Goal: Task Accomplishment & Management: Use online tool/utility

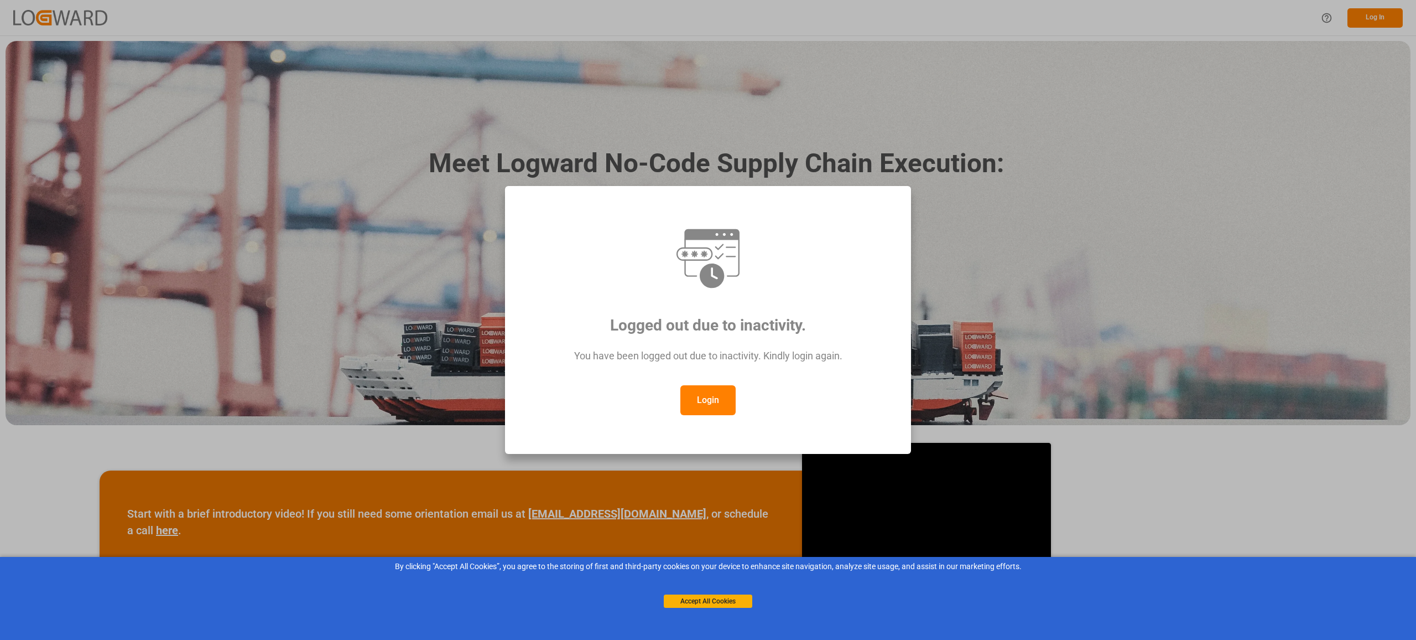
click at [708, 403] on button "Login" at bounding box center [708, 400] width 55 height 30
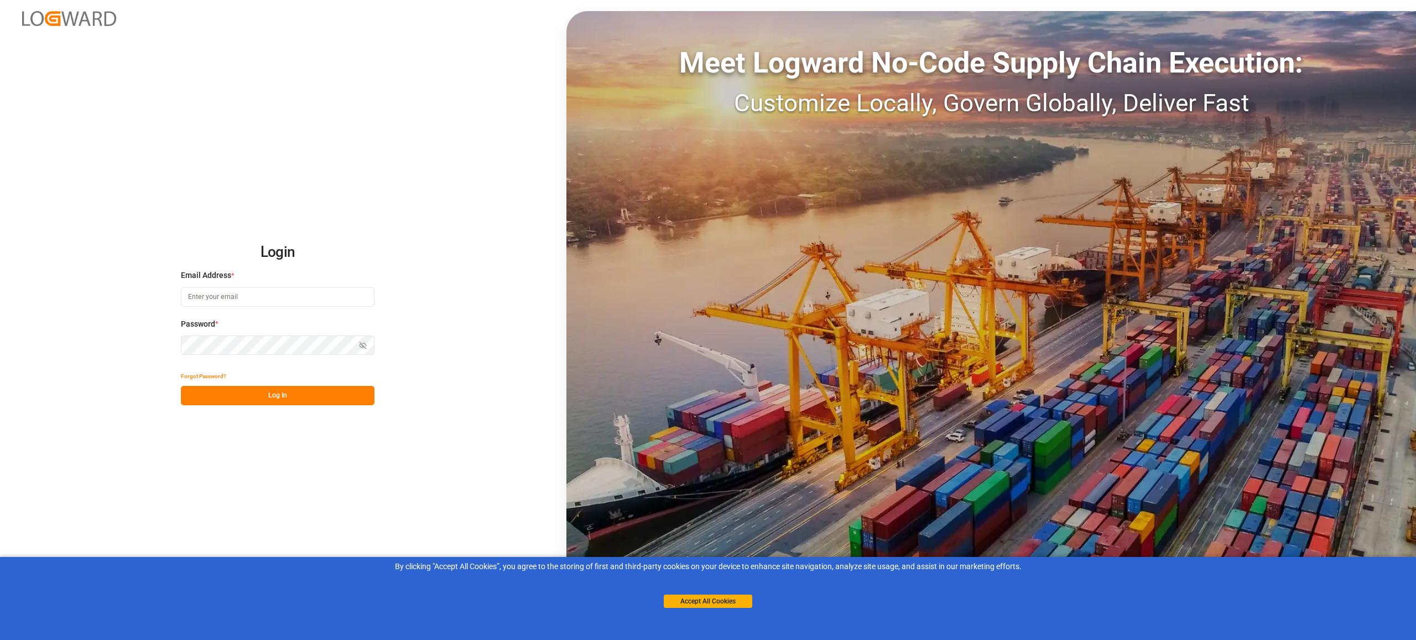
type input "[EMAIL_ADDRESS][PERSON_NAME][DOMAIN_NAME]"
click at [328, 386] on button "Log In" at bounding box center [278, 395] width 194 height 19
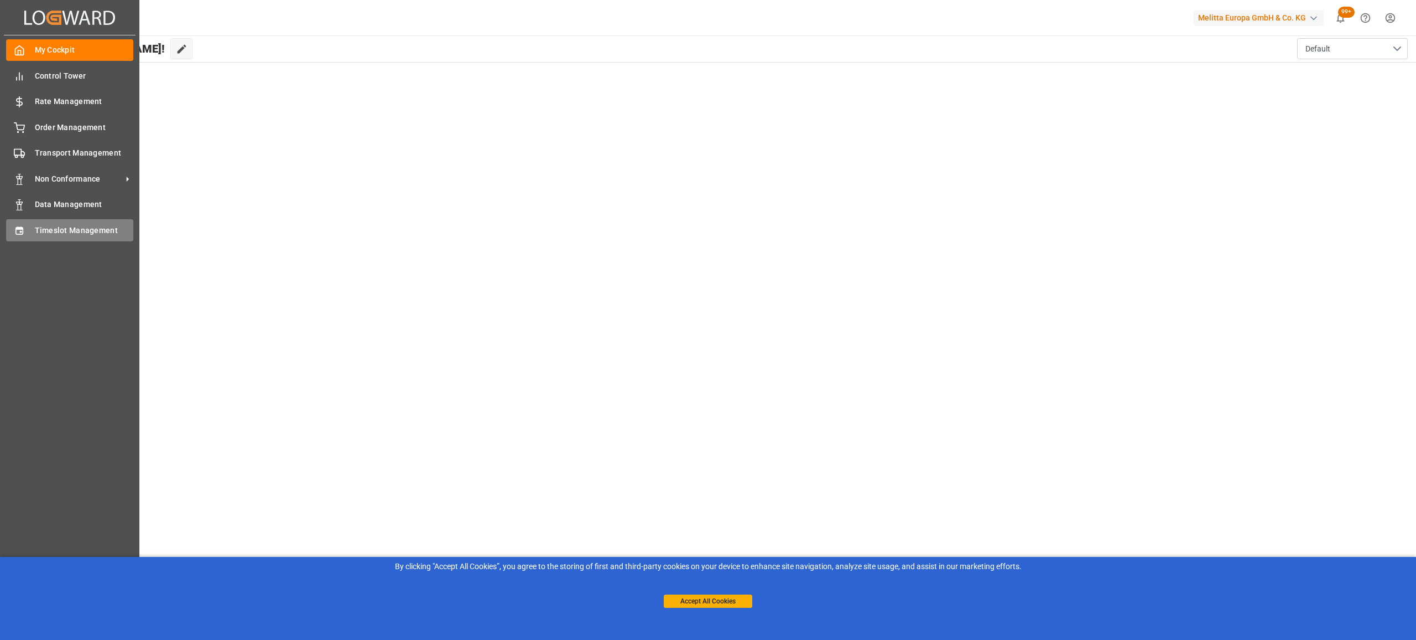
click at [29, 220] on div "Timeslot Management Timeslot Management" at bounding box center [69, 230] width 127 height 22
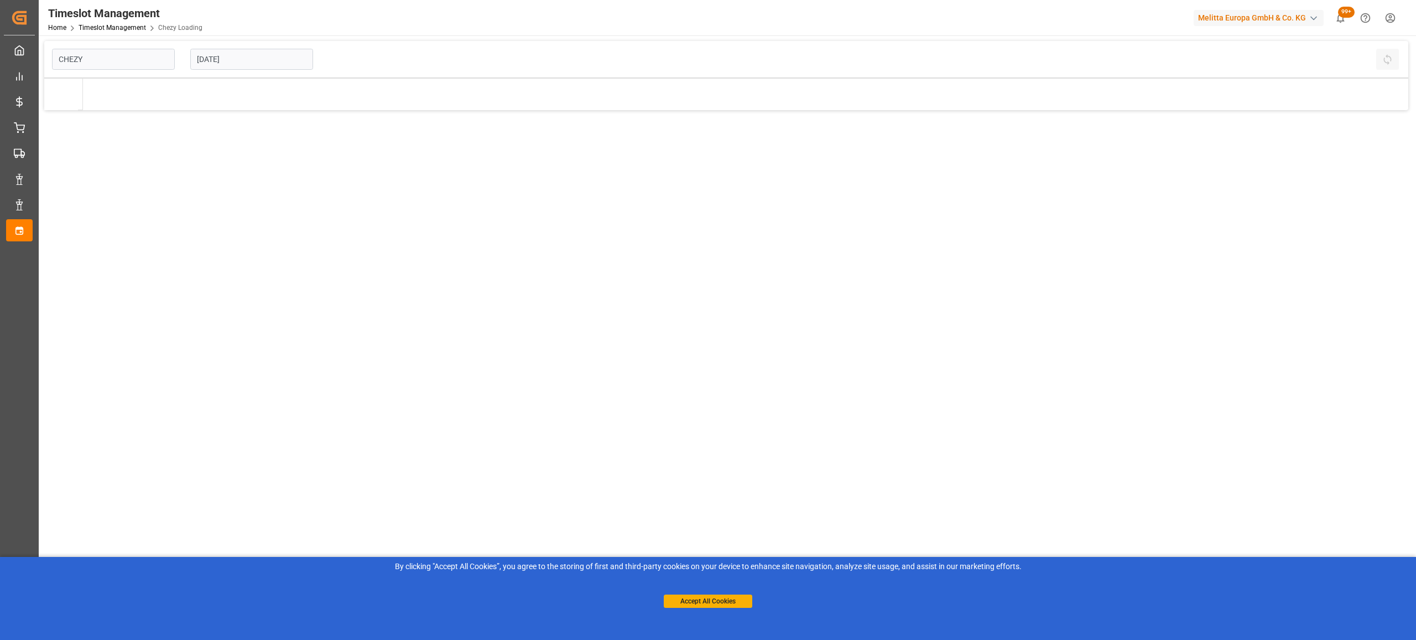
type input "Chezy Loading"
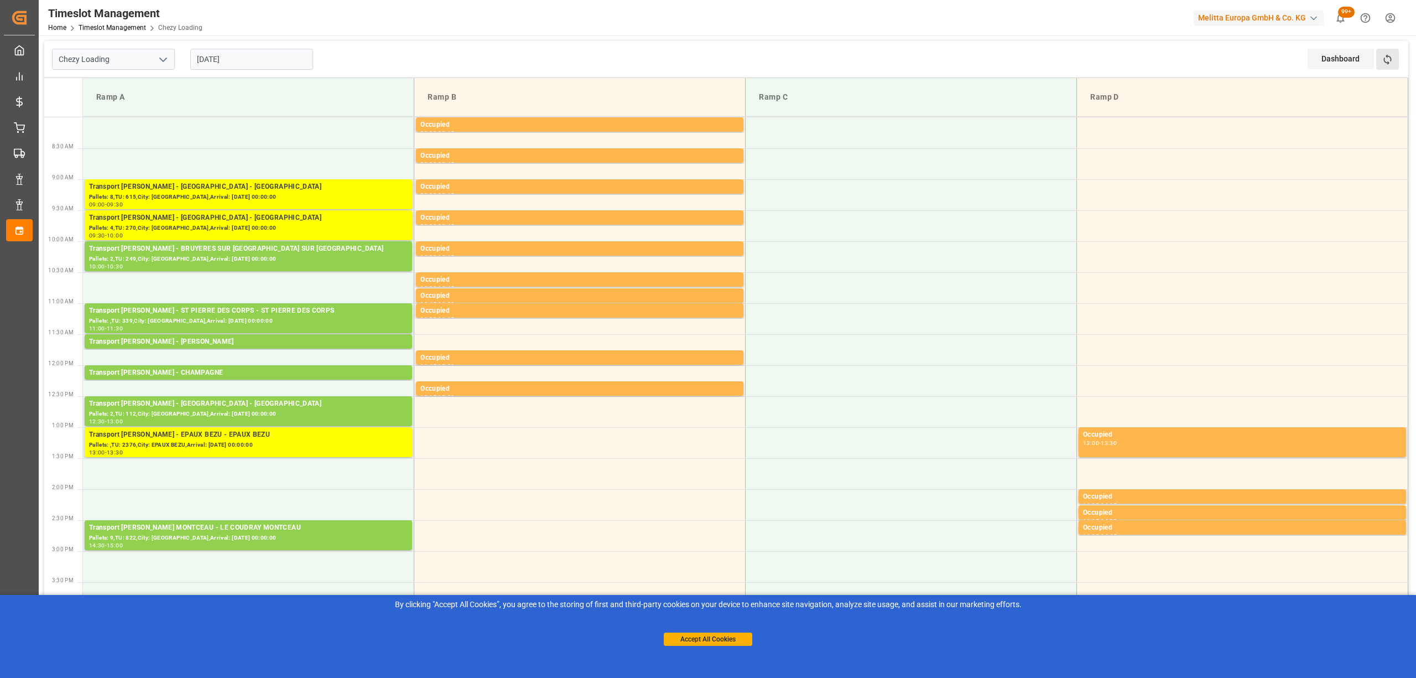
click at [1395, 60] on button "Refresh Time Slots" at bounding box center [1388, 59] width 23 height 21
click at [1390, 66] on button "Refresh Time Slots" at bounding box center [1388, 59] width 23 height 21
